Goal: Task Accomplishment & Management: Use online tool/utility

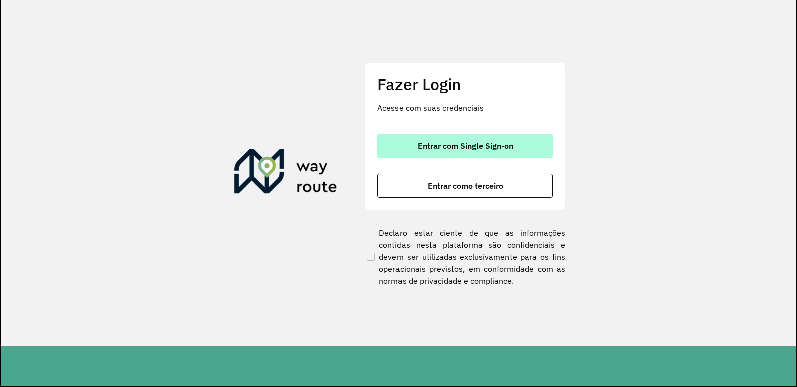
click at [527, 150] on button "Entrar com Single Sign-on" at bounding box center [464, 146] width 175 height 24
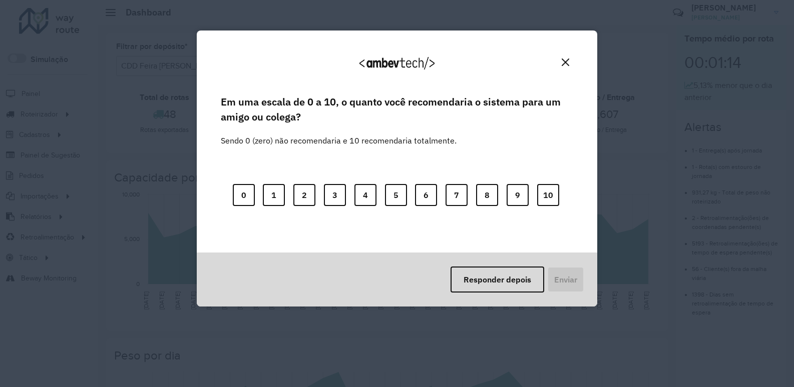
click at [568, 64] on img "Close" at bounding box center [566, 63] width 8 height 8
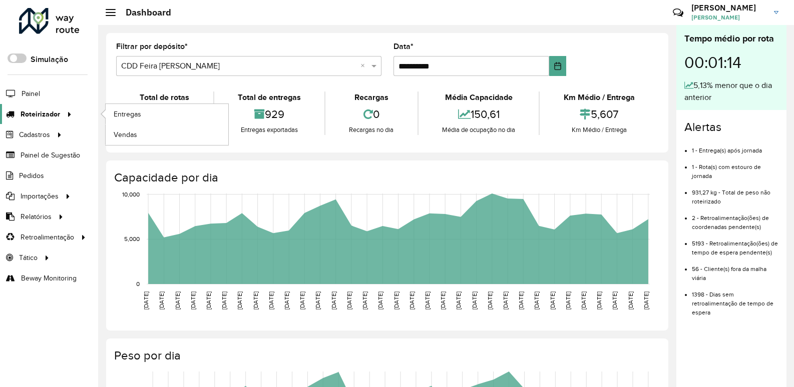
click at [50, 114] on span "Roteirizador" at bounding box center [41, 114] width 40 height 11
click at [132, 116] on span "Entregas" at bounding box center [128, 114] width 29 height 11
click at [39, 92] on span "Painel" at bounding box center [32, 94] width 21 height 11
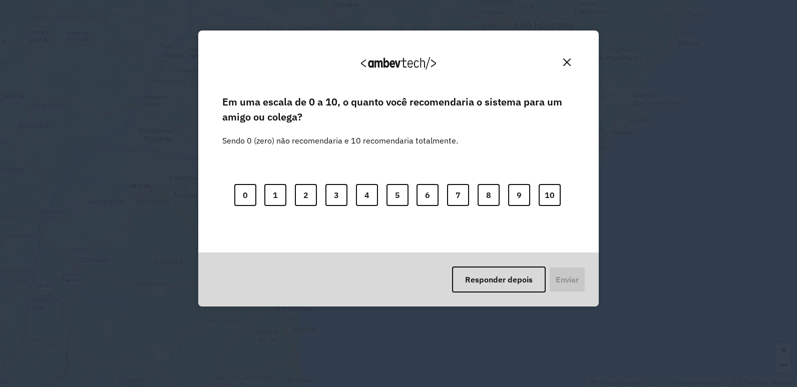
click at [568, 60] on img "Close" at bounding box center [567, 63] width 8 height 8
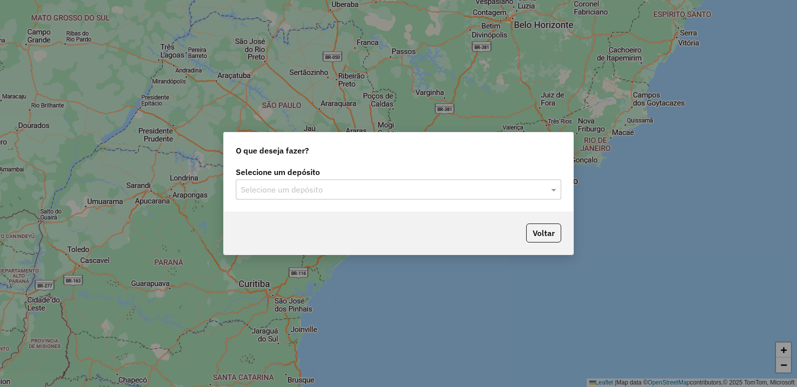
click at [429, 199] on div "Selecione um depósito" at bounding box center [398, 190] width 325 height 20
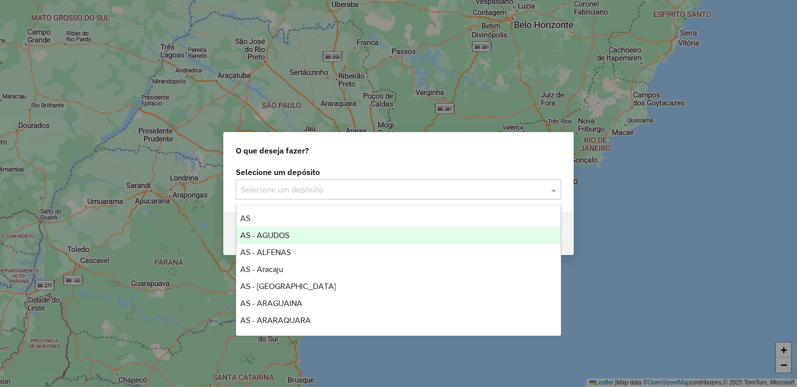
click at [310, 240] on div "AS - AGUDOS" at bounding box center [398, 235] width 324 height 17
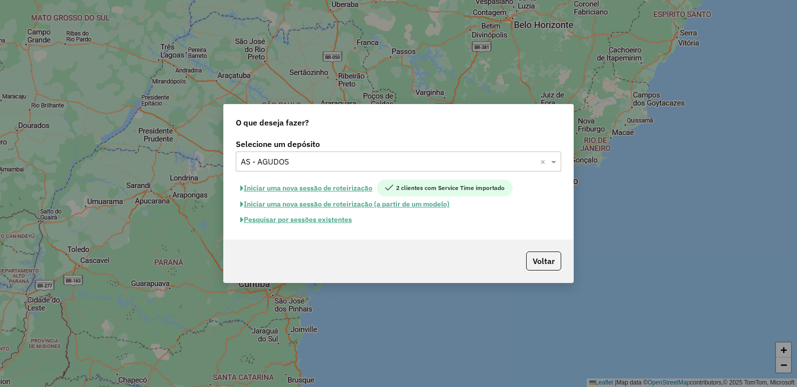
click at [333, 218] on button "Pesquisar por sessões existentes" at bounding box center [296, 220] width 121 height 16
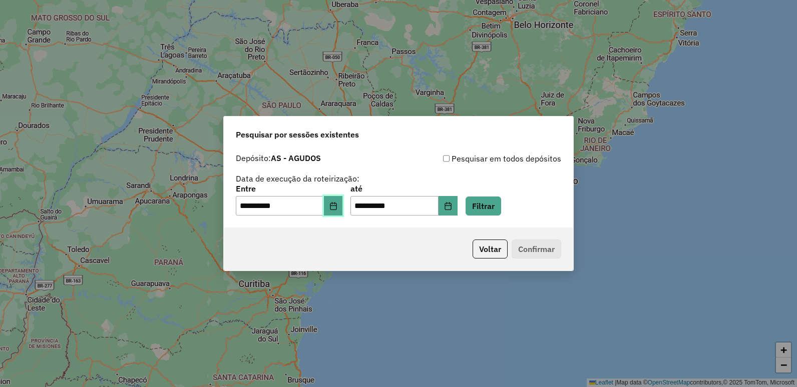
click at [343, 208] on button "Choose Date" at bounding box center [333, 206] width 19 height 20
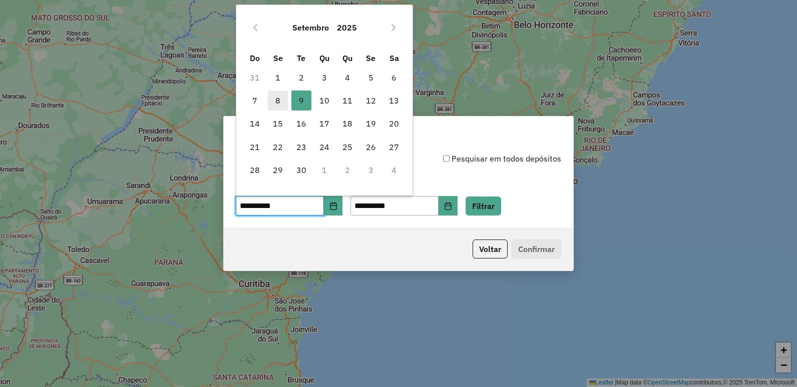
click at [279, 102] on span "8" at bounding box center [278, 101] width 20 height 20
type input "**********"
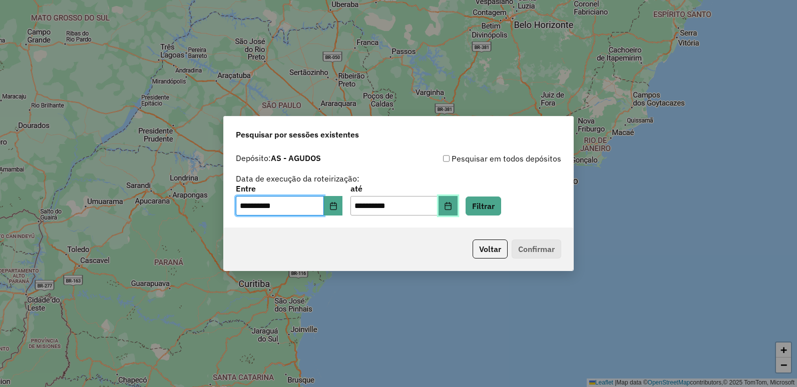
click at [452, 207] on icon "Choose Date" at bounding box center [448, 206] width 8 height 8
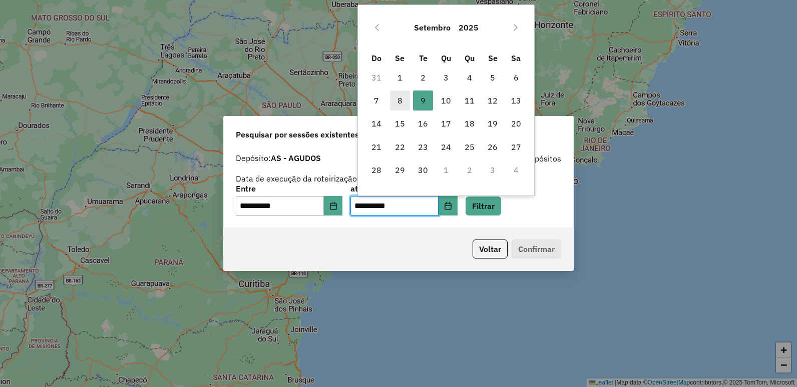
click at [400, 101] on span "8" at bounding box center [400, 101] width 20 height 20
type input "**********"
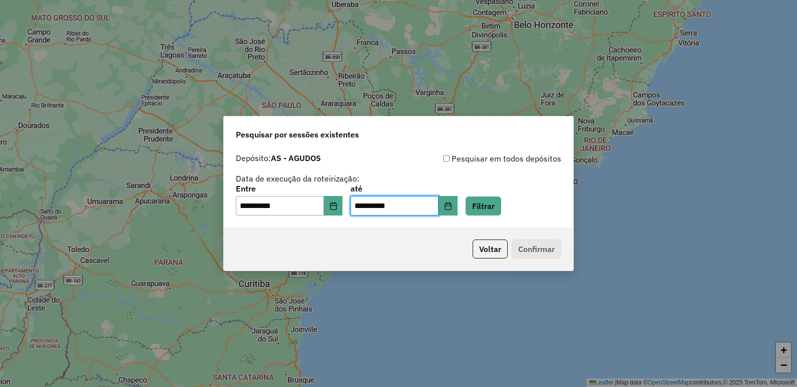
click at [453, 232] on div "Voltar Confirmar" at bounding box center [398, 249] width 349 height 43
click at [501, 207] on button "Filtrar" at bounding box center [484, 206] width 36 height 19
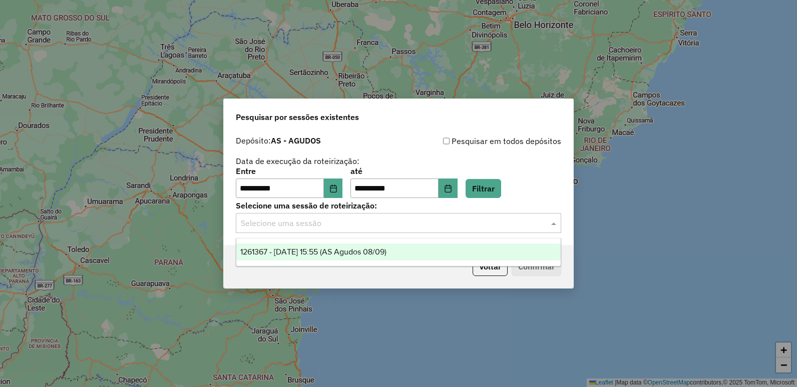
click at [505, 226] on input "text" at bounding box center [388, 224] width 295 height 12
click at [365, 250] on span "1261367 - 08/09/2025 15:55 (AS Agudos 08/09)" at bounding box center [313, 252] width 146 height 9
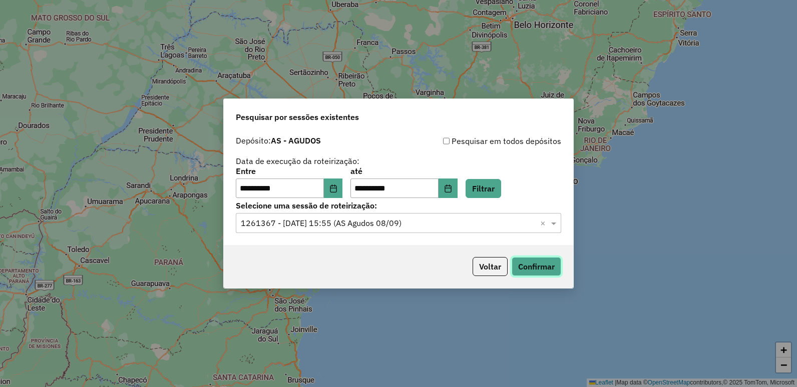
click at [528, 266] on button "Confirmar" at bounding box center [537, 266] width 50 height 19
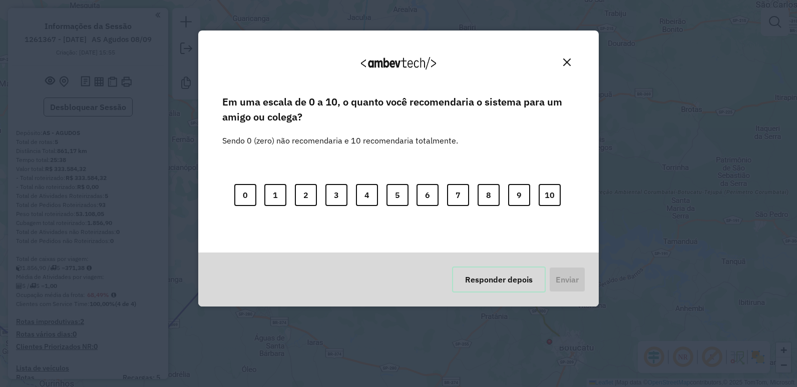
click at [534, 278] on button "Responder depois" at bounding box center [499, 280] width 94 height 26
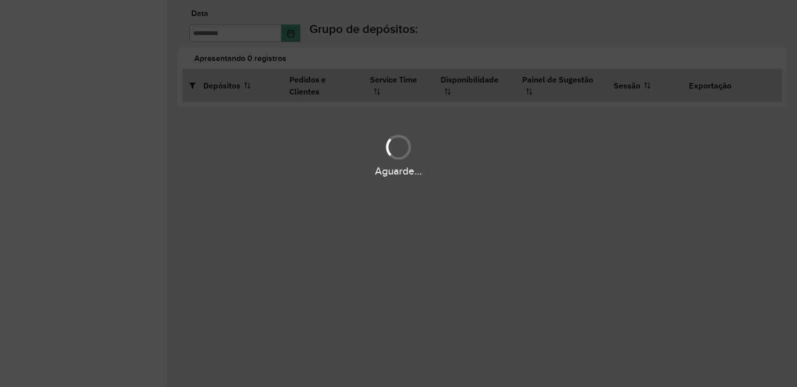
type input "**********"
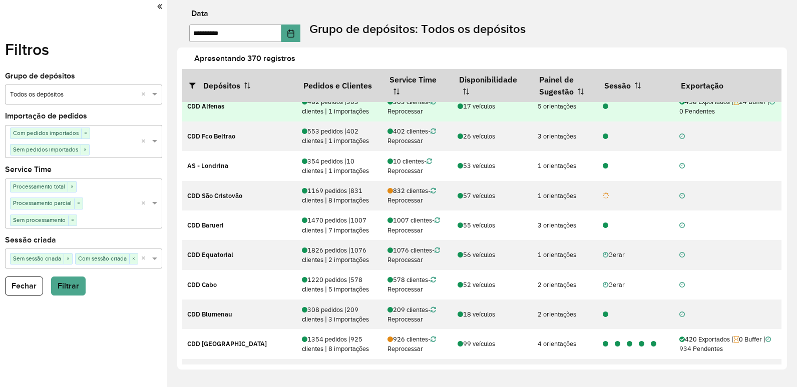
scroll to position [100, 0]
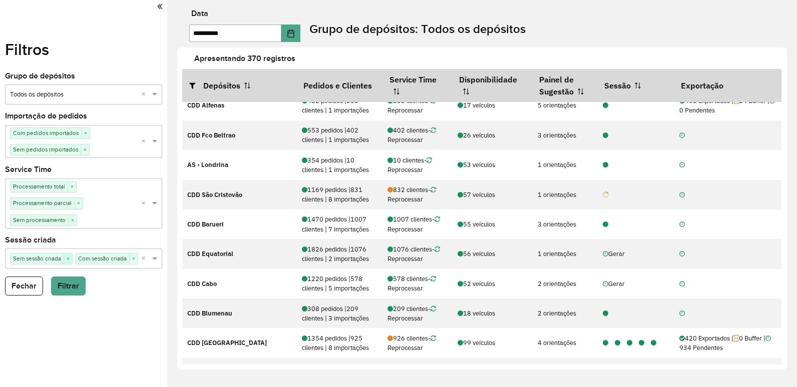
click at [66, 258] on span "×" at bounding box center [68, 259] width 9 height 10
click at [75, 287] on button "Filtrar" at bounding box center [68, 286] width 35 height 19
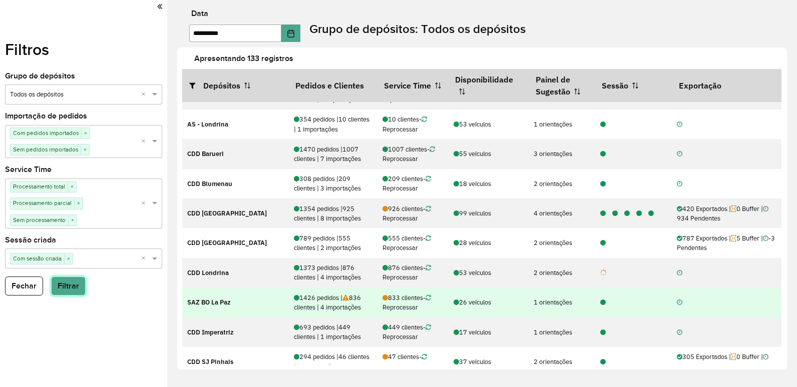
scroll to position [250, 0]
